Goal: Contribute content: Add original content to the website for others to see

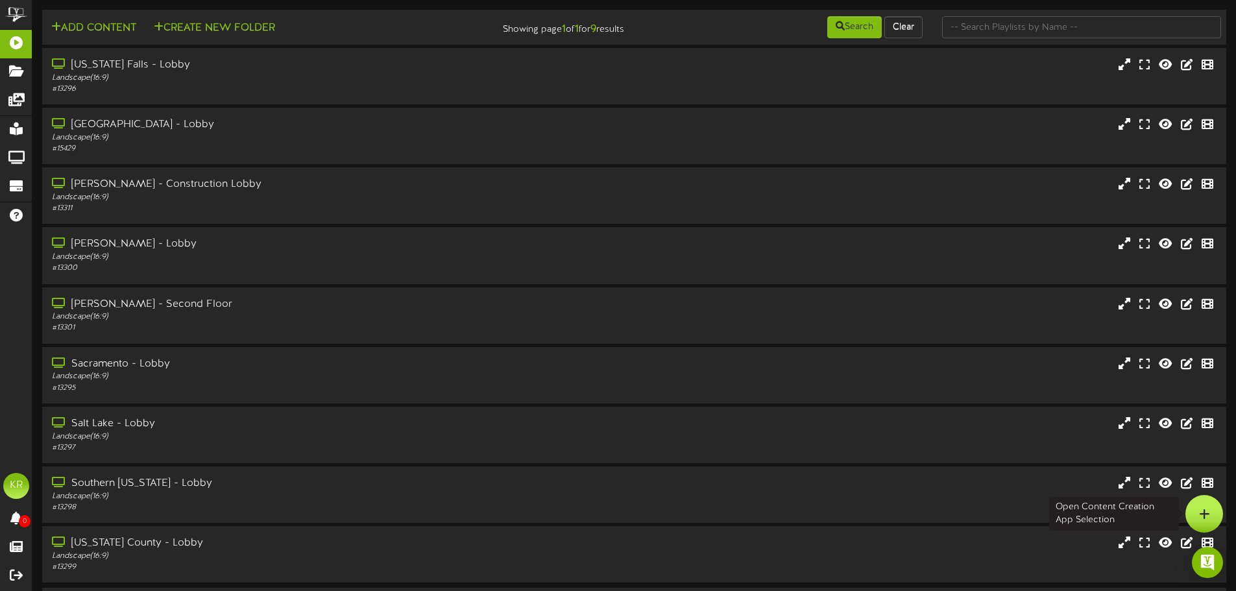
click at [1204, 519] on icon at bounding box center [1204, 514] width 11 height 12
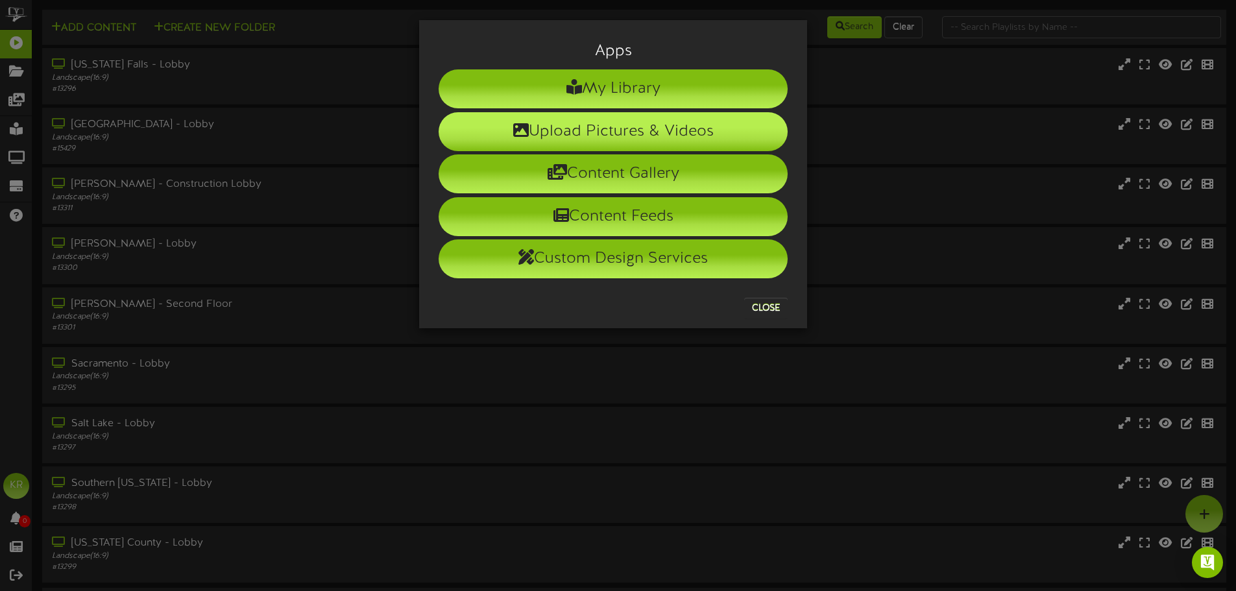
click at [574, 125] on li "Upload Pictures & Videos" at bounding box center [613, 131] width 349 height 39
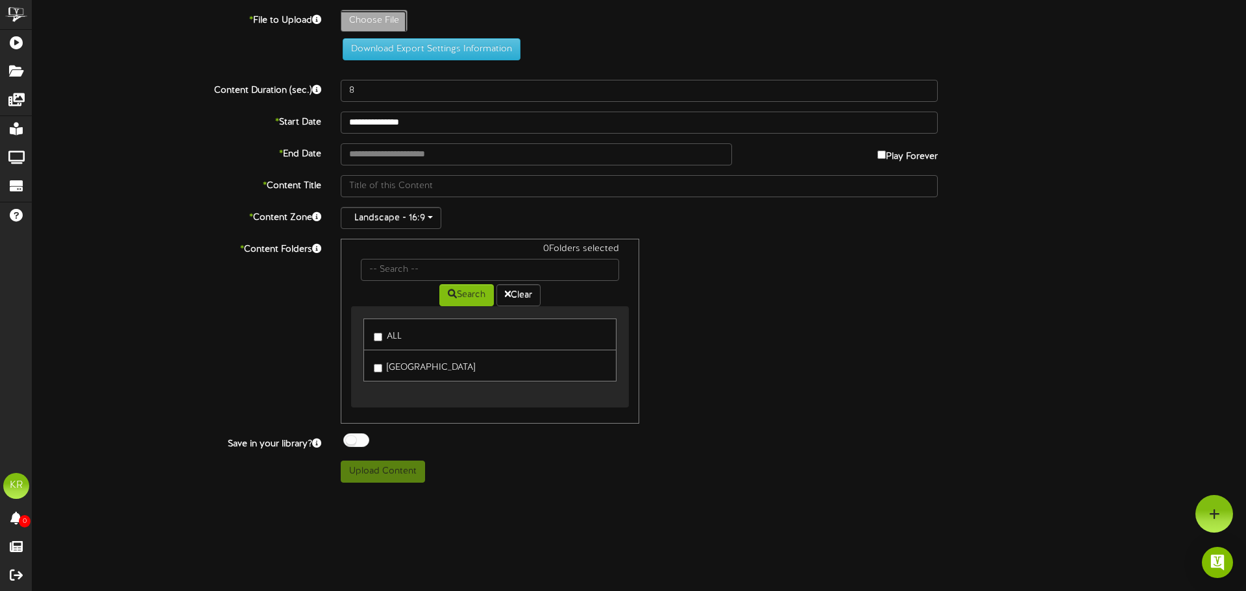
type input "**********"
type input "INSTALLS8-29"
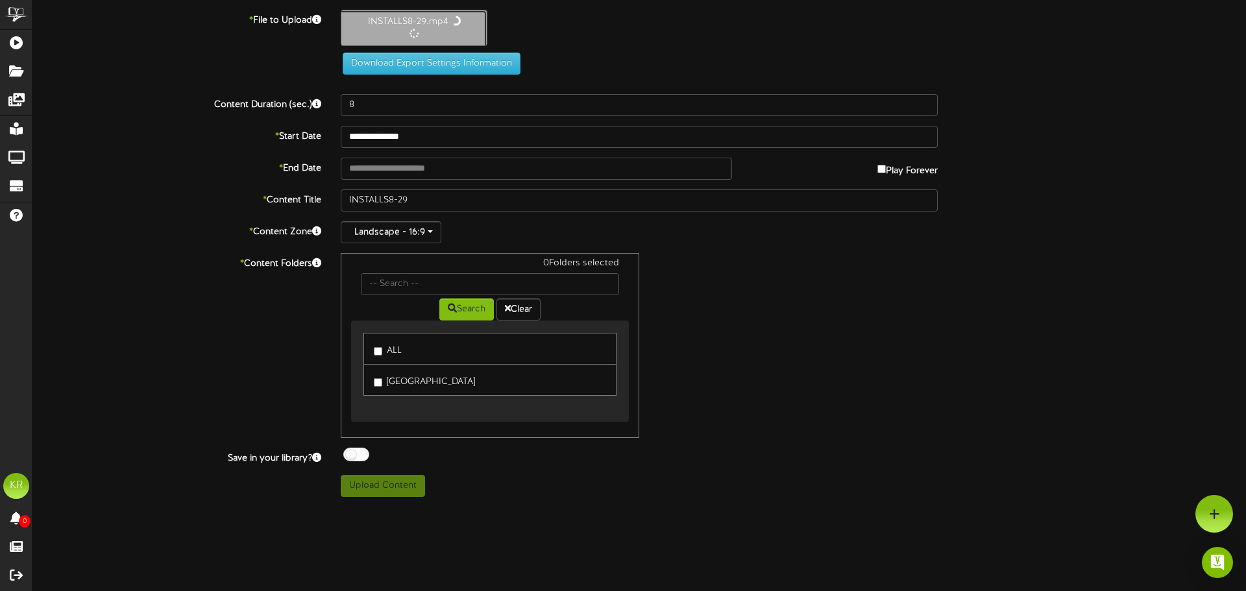
type input "10"
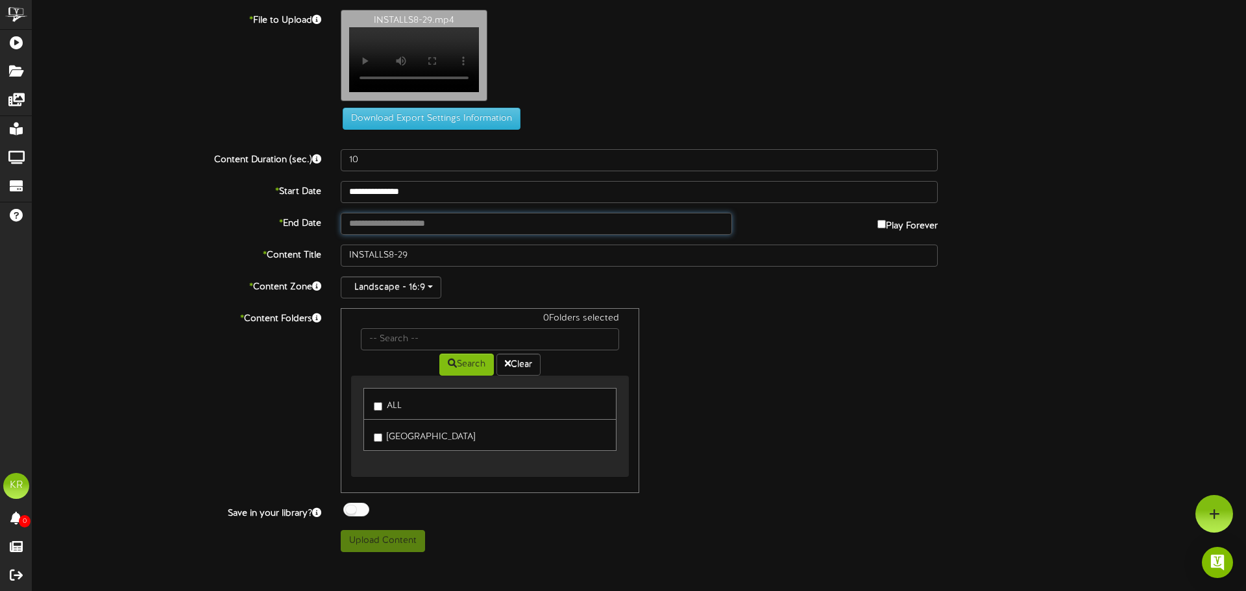
click at [374, 232] on input "text" at bounding box center [536, 224] width 391 height 22
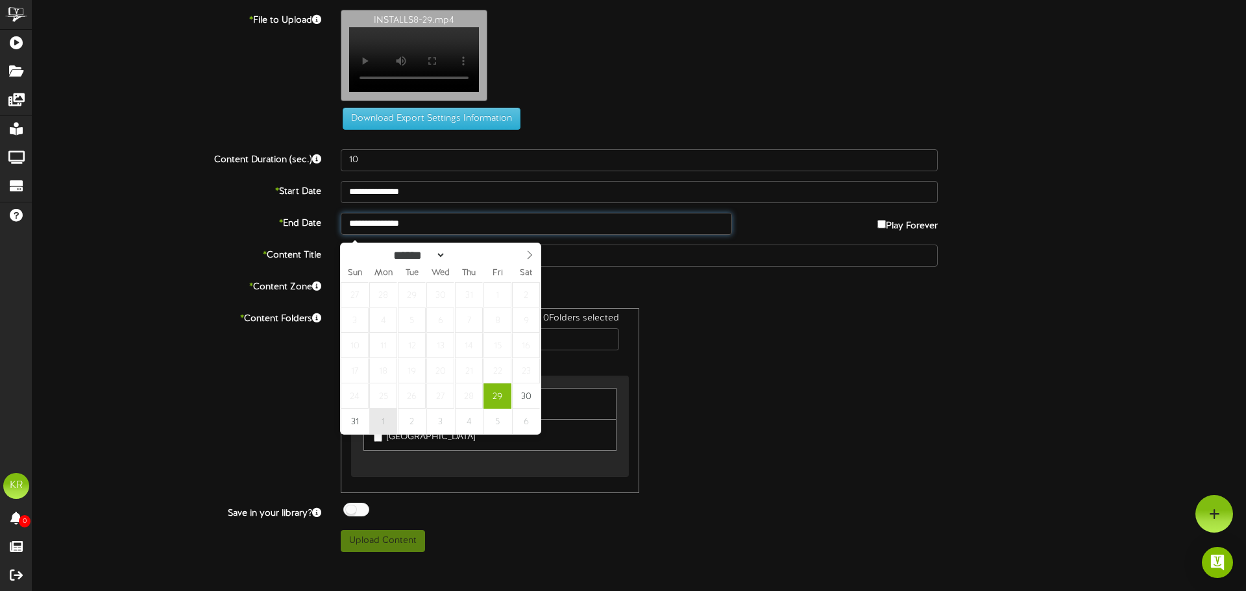
type input "**********"
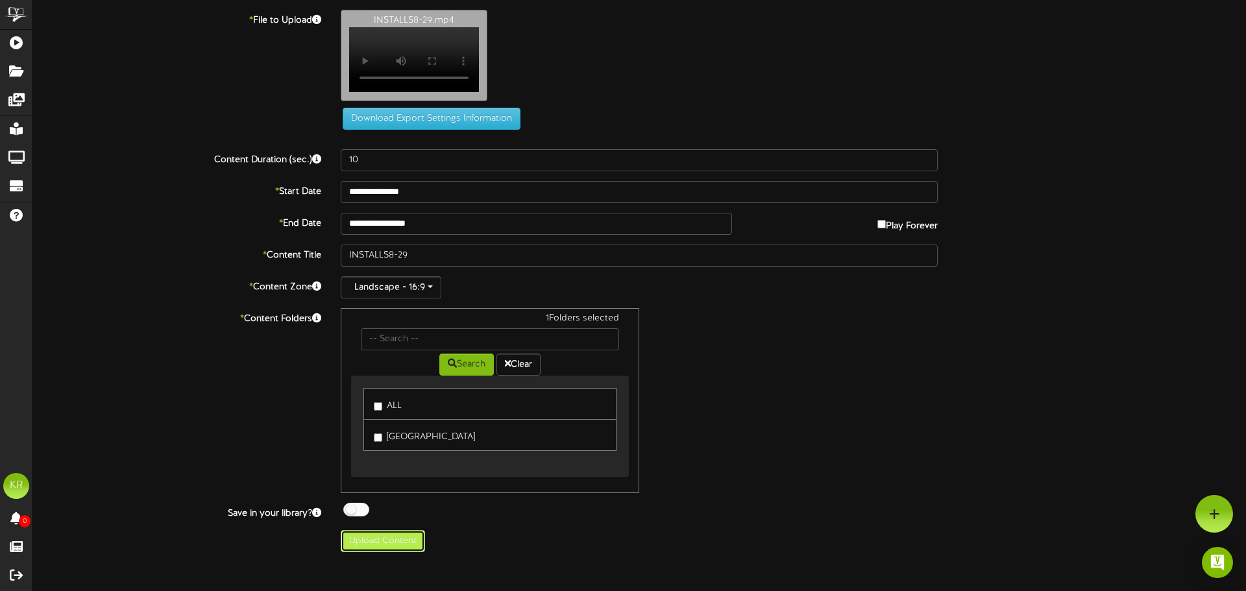
click at [391, 546] on button "Upload Content" at bounding box center [383, 541] width 84 height 22
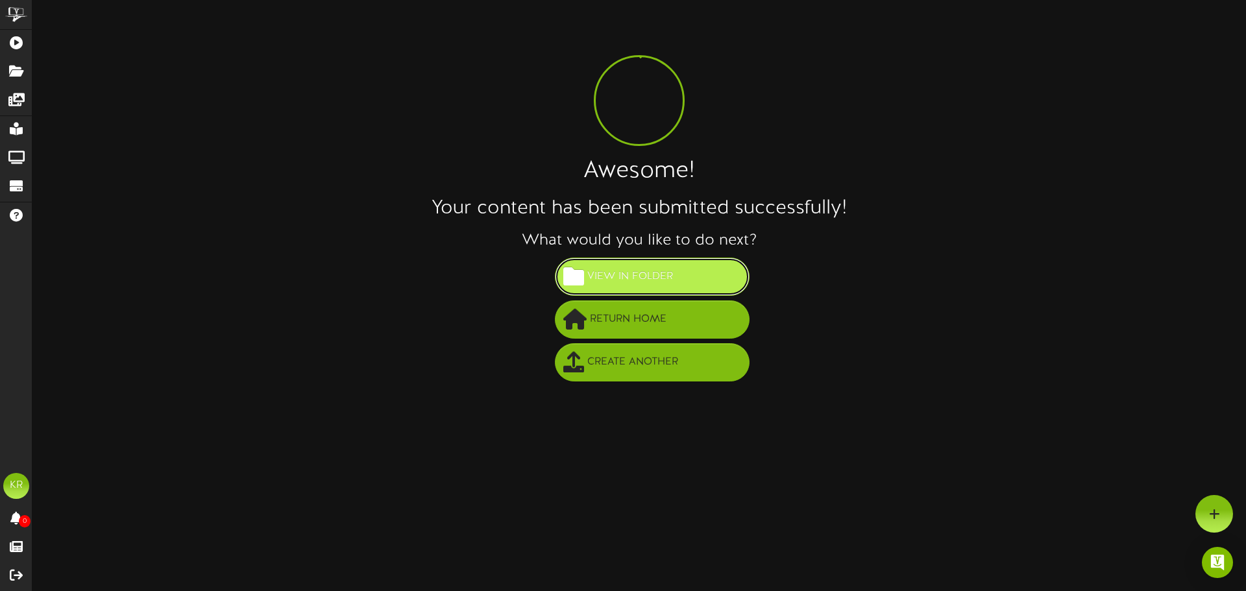
click at [607, 268] on span "View in Folder" at bounding box center [630, 276] width 92 height 21
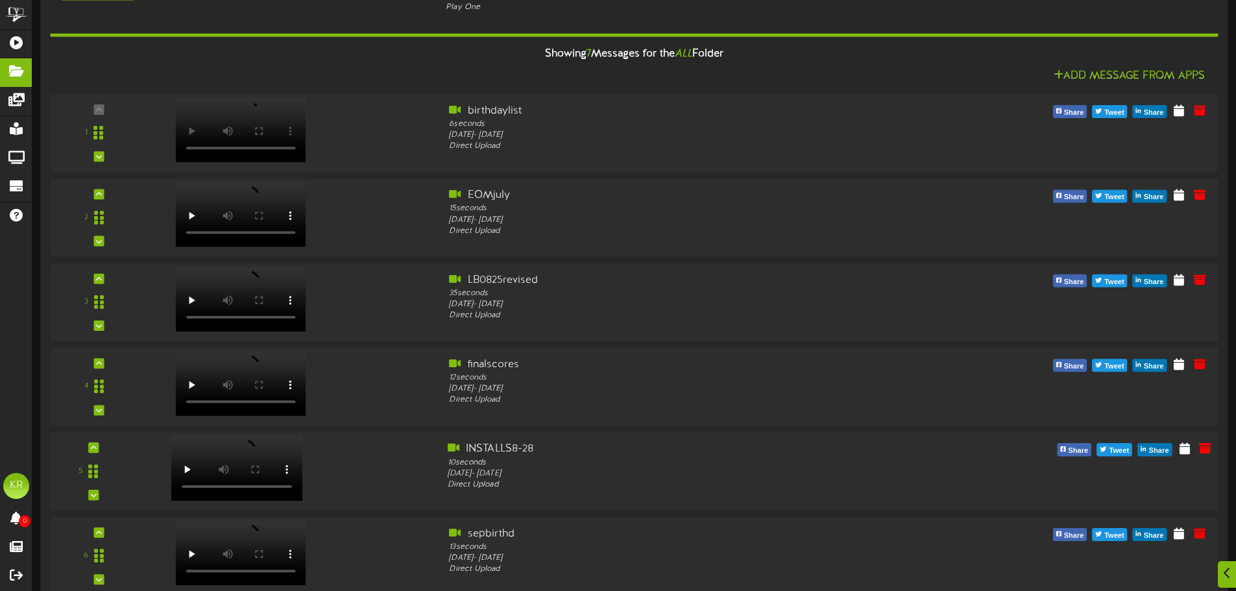
scroll to position [130, 0]
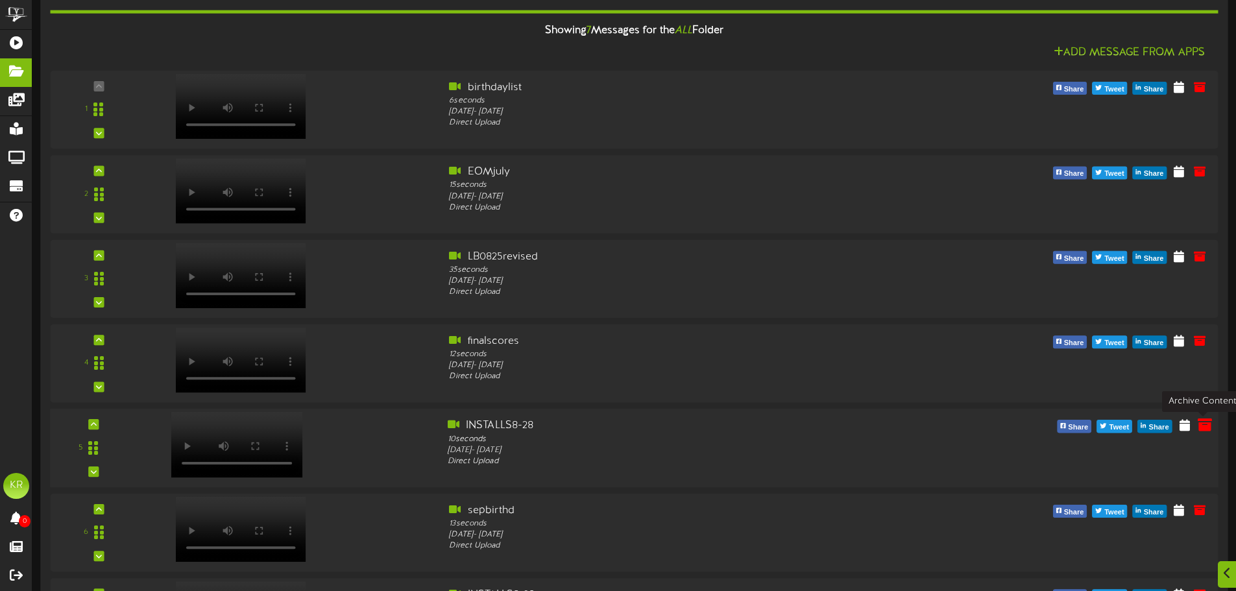
click at [1207, 424] on icon at bounding box center [1205, 425] width 14 height 14
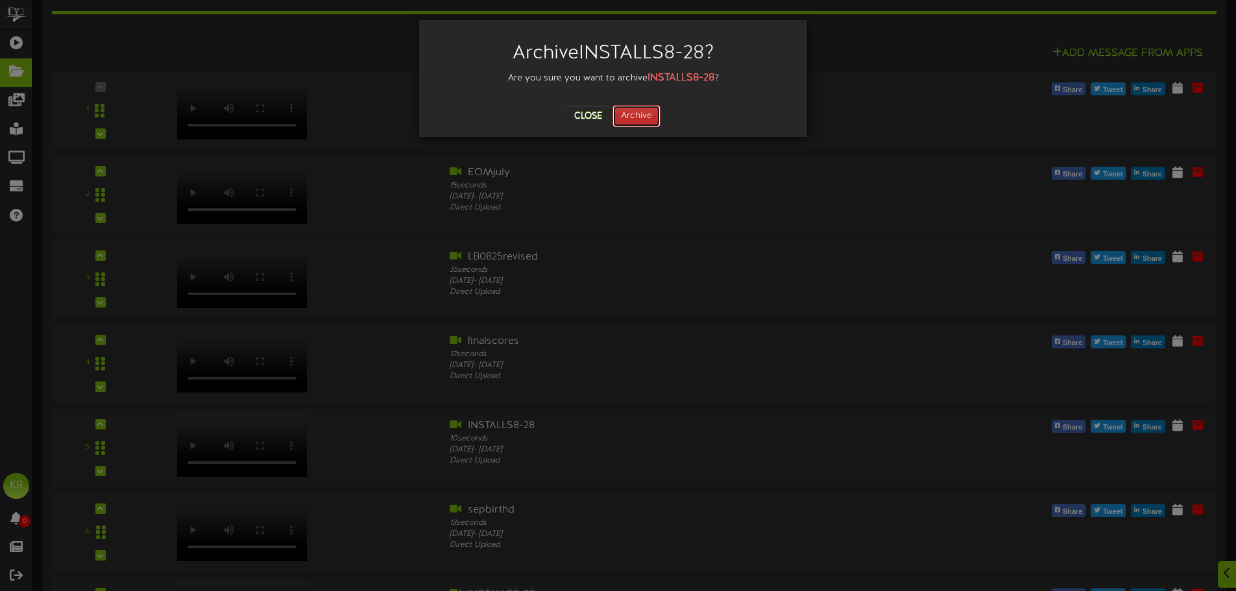
click at [632, 114] on button "Archive" at bounding box center [636, 116] width 48 height 22
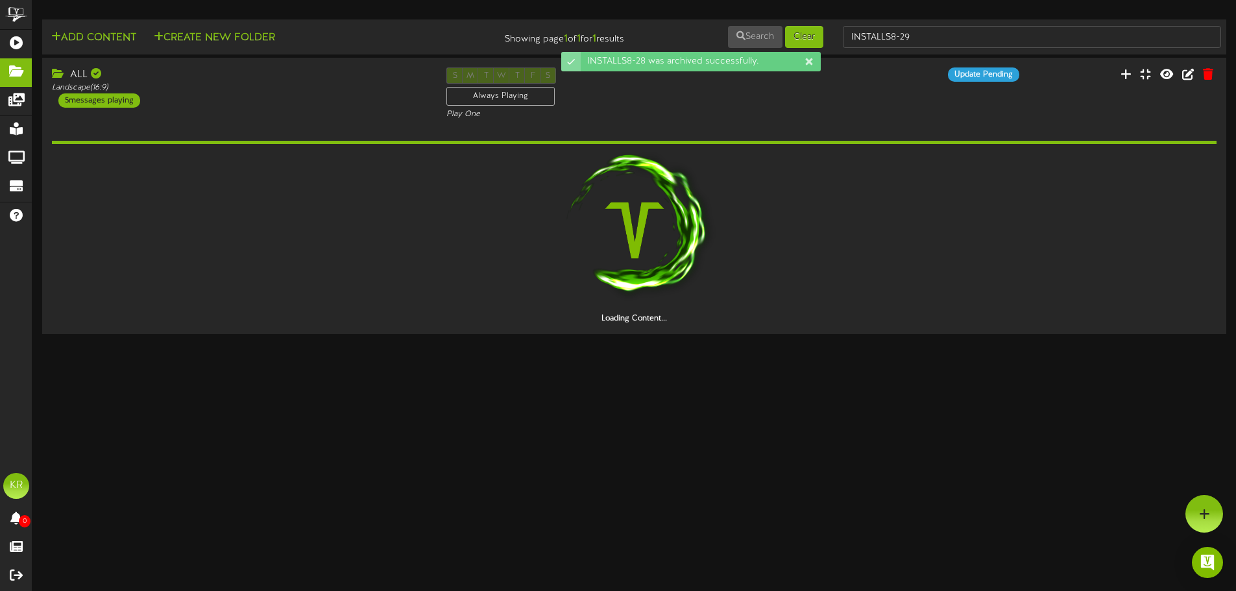
scroll to position [0, 0]
